Goal: Task Accomplishment & Management: Manage account settings

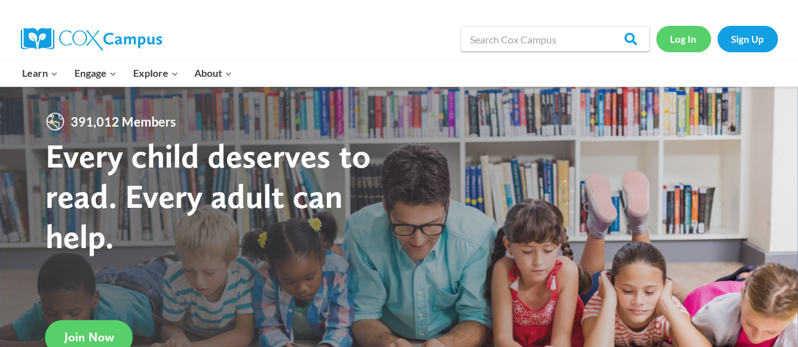
click at [692, 41] on link "Log In" at bounding box center [683, 39] width 55 height 26
click at [682, 40] on link "Log In" at bounding box center [683, 39] width 55 height 26
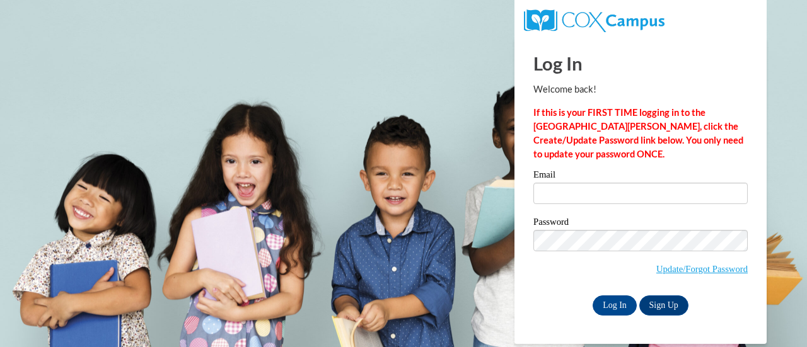
click at [643, 177] on label "Email" at bounding box center [641, 176] width 214 height 13
click at [643, 183] on input "Email" at bounding box center [641, 193] width 214 height 21
click at [694, 272] on link "Update/Forgot Password" at bounding box center [702, 269] width 91 height 10
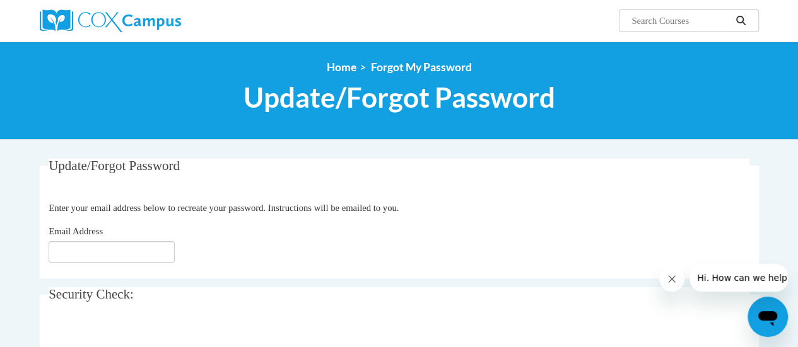
scroll to position [126, 0]
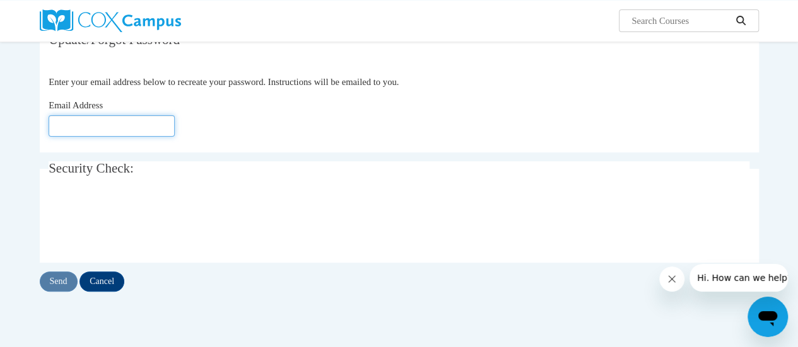
click at [95, 131] on input "Email Address" at bounding box center [112, 125] width 126 height 21
type input "[EMAIL_ADDRESS][DOMAIN_NAME]"
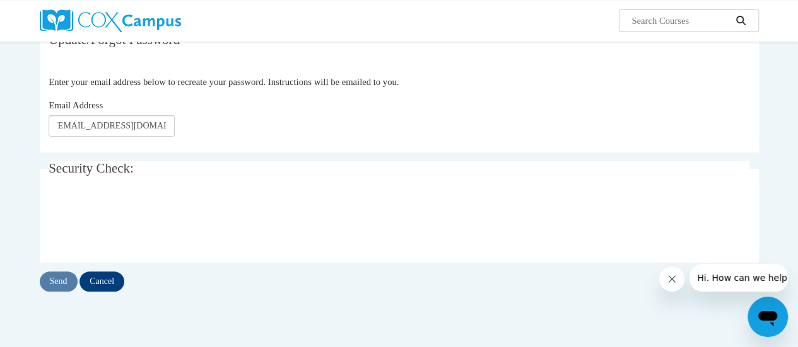
scroll to position [0, 0]
click at [64, 283] on input "Send" at bounding box center [59, 282] width 38 height 20
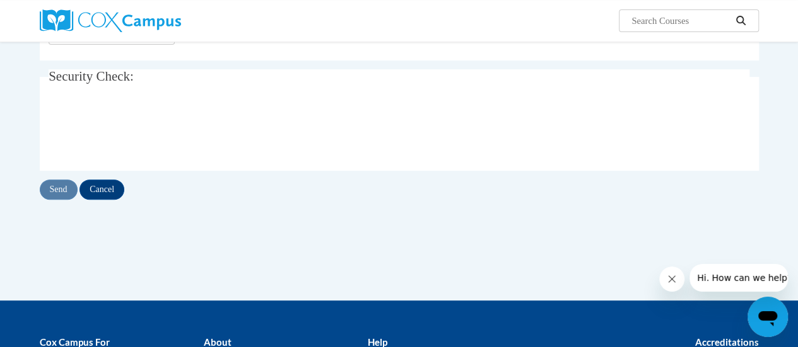
scroll to position [126, 0]
